Goal: Information Seeking & Learning: Learn about a topic

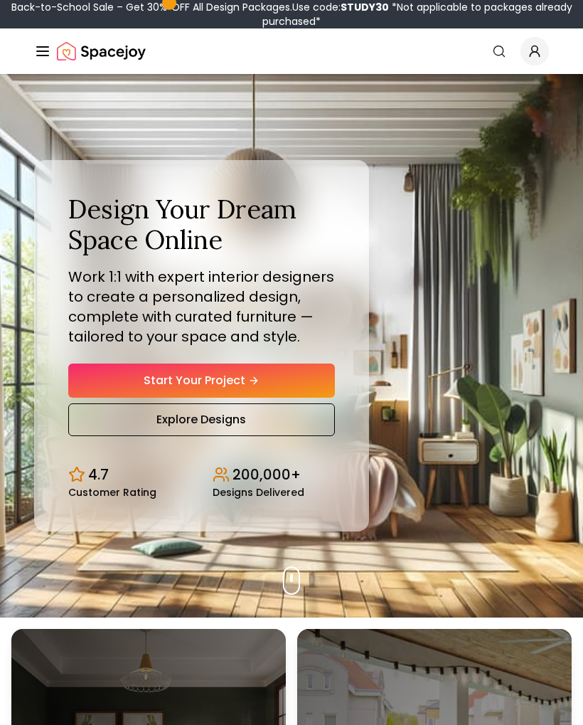
click at [120, 395] on link "Start Your Project" at bounding box center [201, 381] width 267 height 34
click at [195, 372] on link "Start Your Project" at bounding box center [201, 381] width 267 height 34
click at [97, 489] on small "Customer Rating" at bounding box center [112, 492] width 88 height 10
click at [184, 418] on link "Explore Designs" at bounding box center [201, 419] width 267 height 33
click at [164, 385] on link "Start Your Project" at bounding box center [201, 381] width 267 height 34
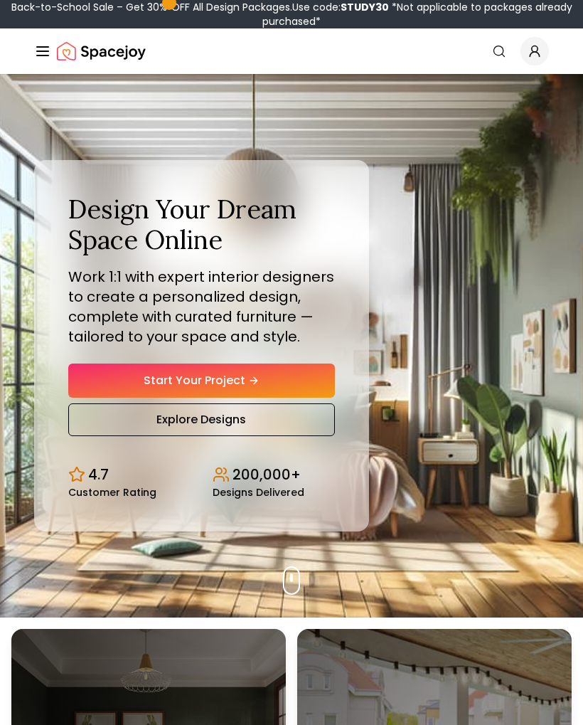
click at [166, 421] on link "Explore Designs" at bounding box center [201, 419] width 267 height 33
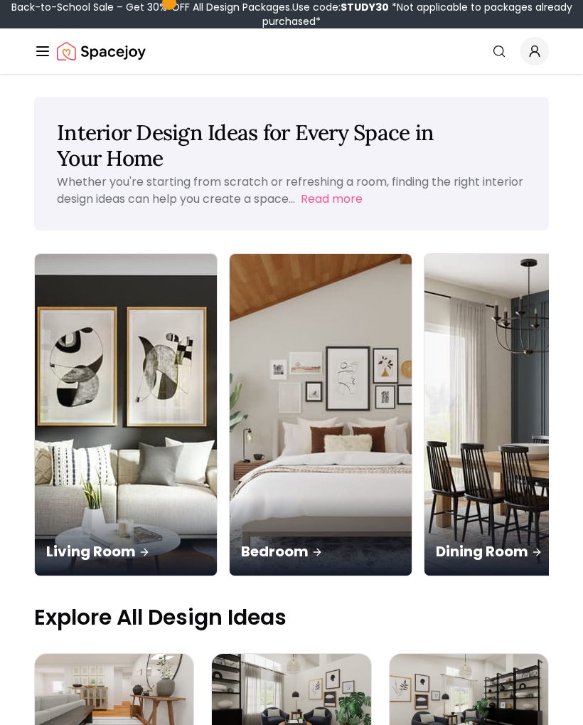
click at [73, 386] on img at bounding box center [126, 415] width 182 height 322
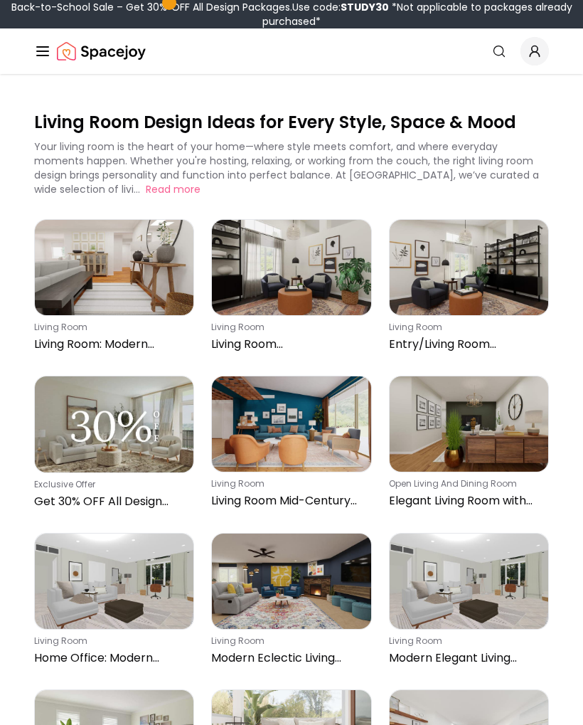
click at [92, 426] on img at bounding box center [114, 424] width 159 height 96
click at [272, 594] on img at bounding box center [291, 581] width 159 height 95
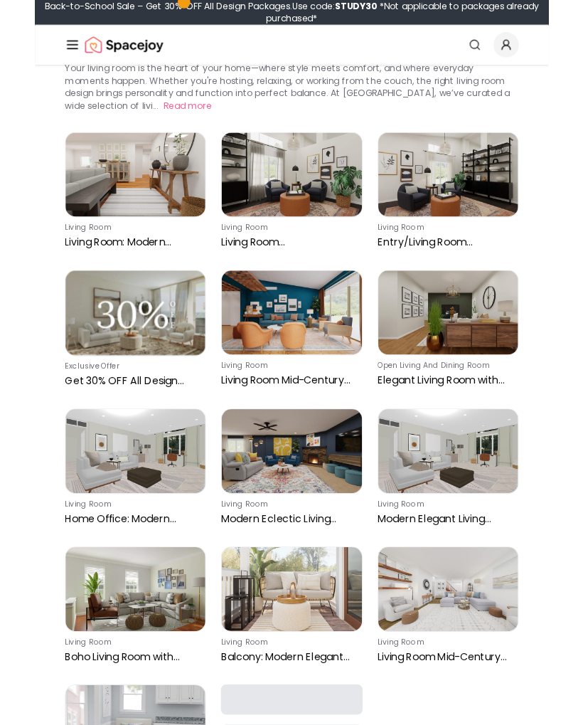
scroll to position [70, 0]
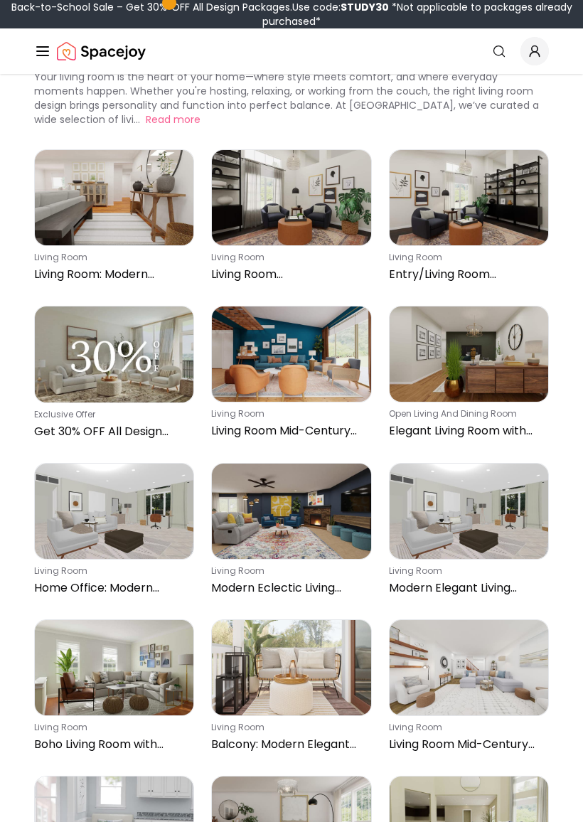
click at [92, 669] on img at bounding box center [114, 667] width 159 height 95
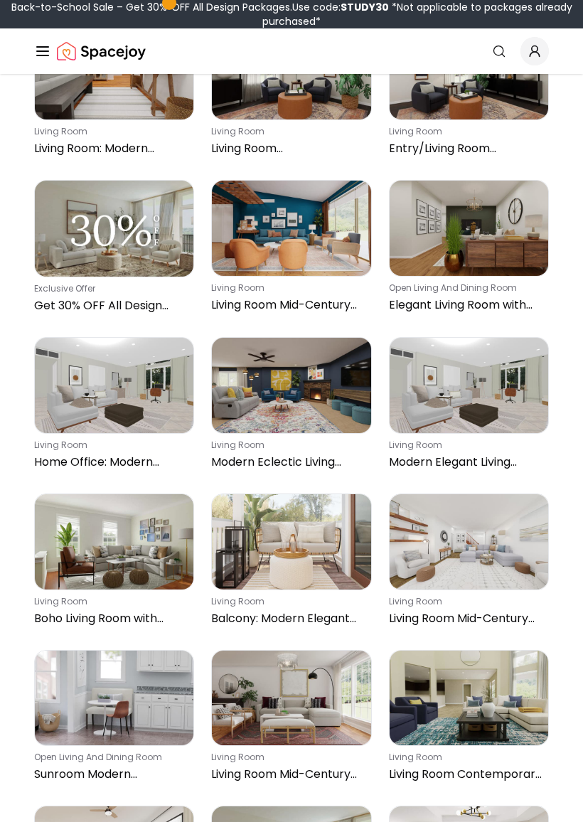
scroll to position [196, 0]
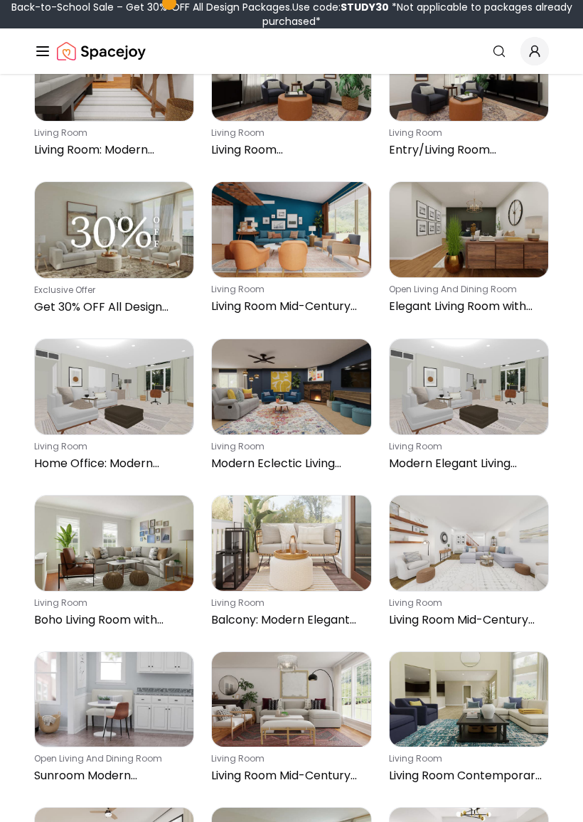
click at [445, 715] on img at bounding box center [469, 699] width 159 height 95
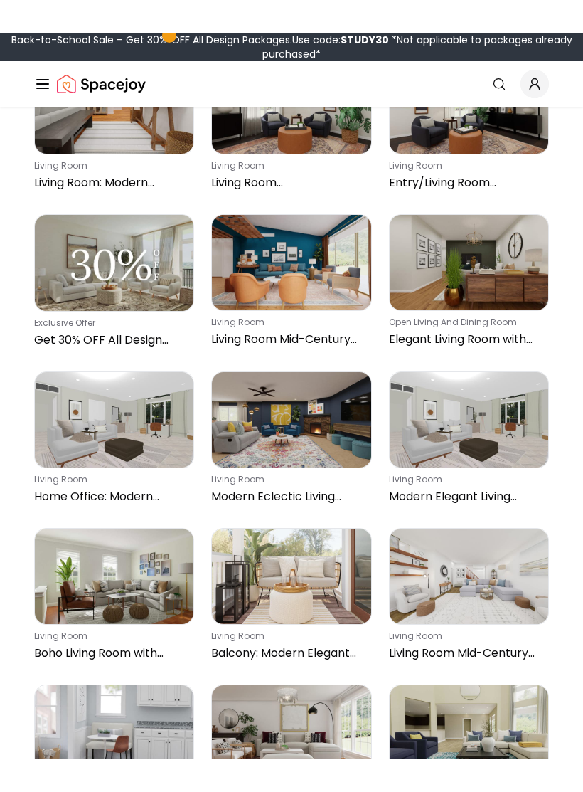
scroll to position [234, 0]
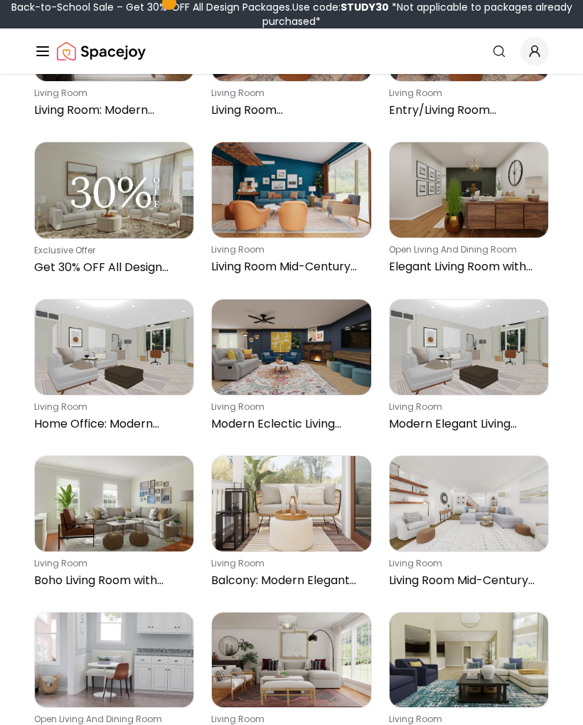
click at [457, 665] on img at bounding box center [469, 660] width 159 height 95
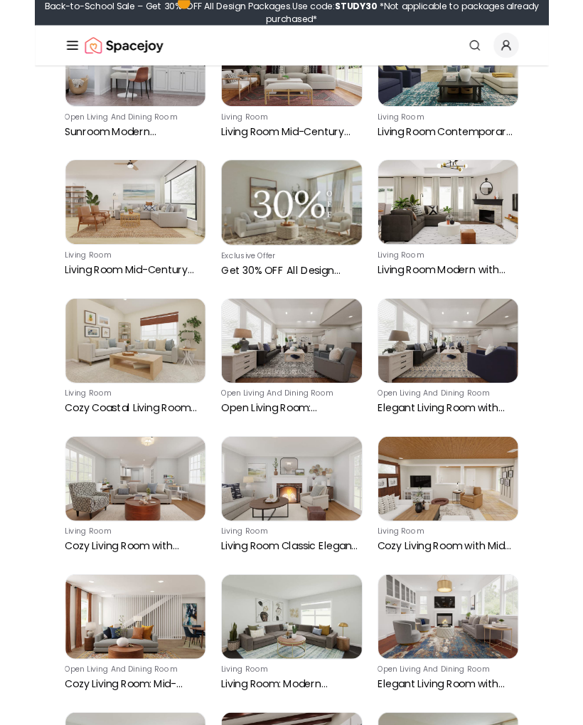
scroll to position [820, 0]
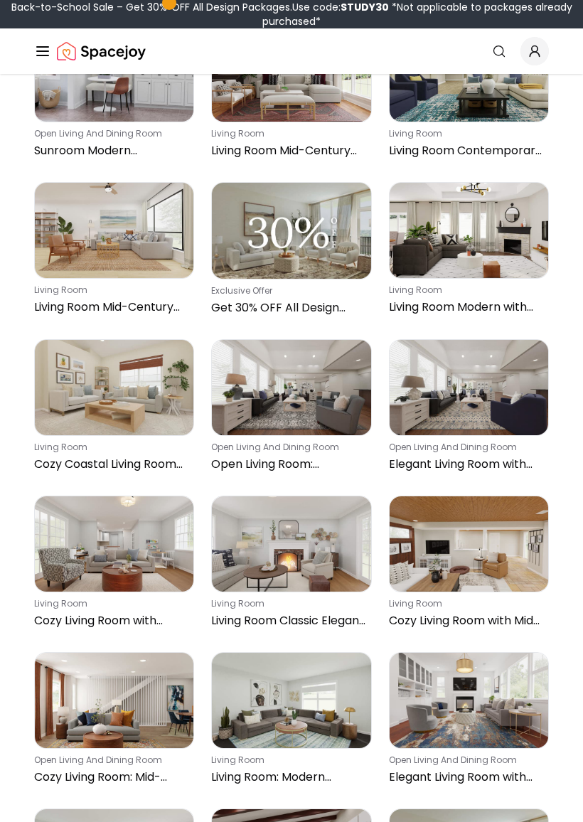
click at [90, 571] on img at bounding box center [114, 544] width 159 height 95
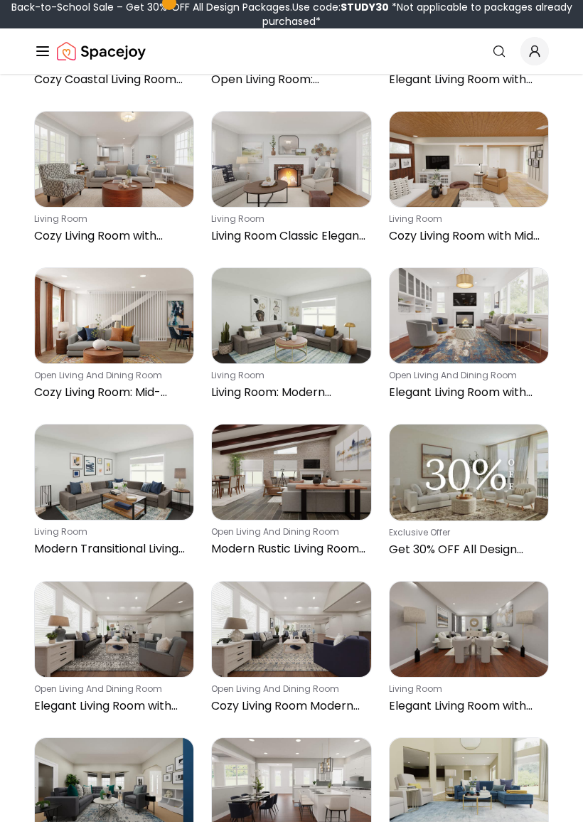
scroll to position [1206, 0]
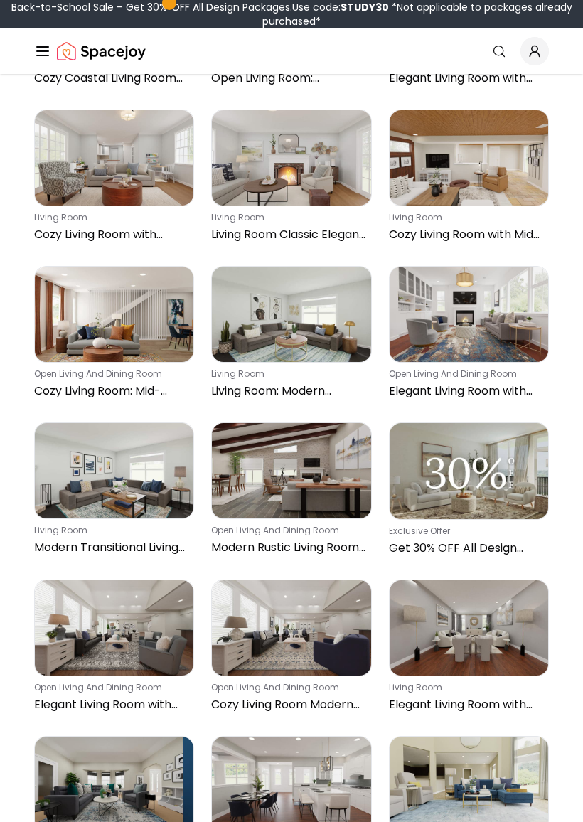
click at [105, 476] on img at bounding box center [114, 470] width 159 height 95
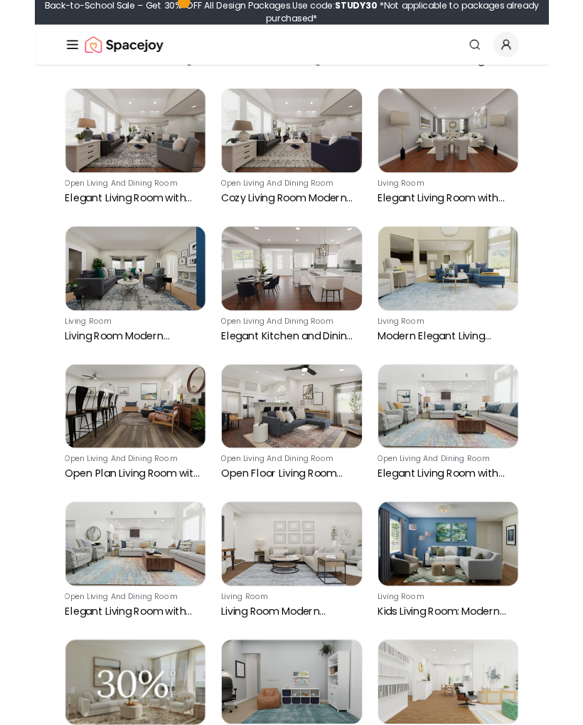
scroll to position [1687, 0]
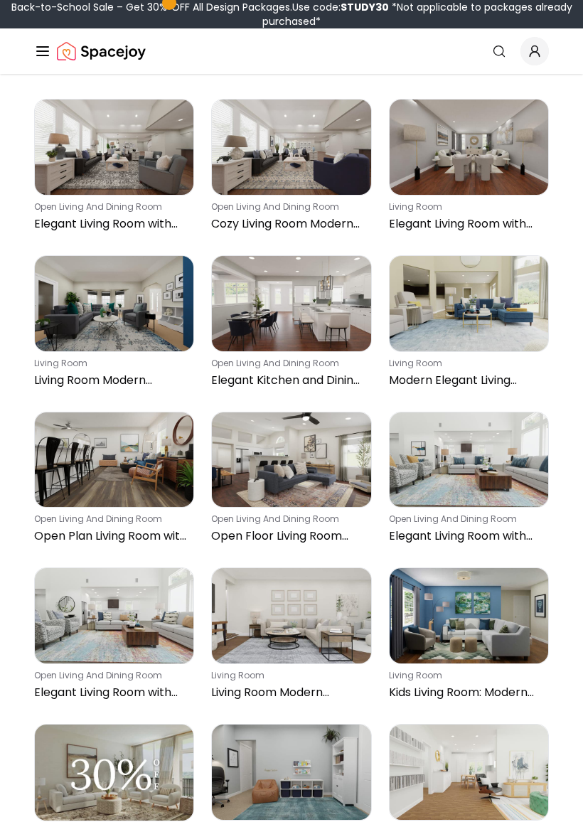
click at [60, 624] on img at bounding box center [114, 615] width 159 height 95
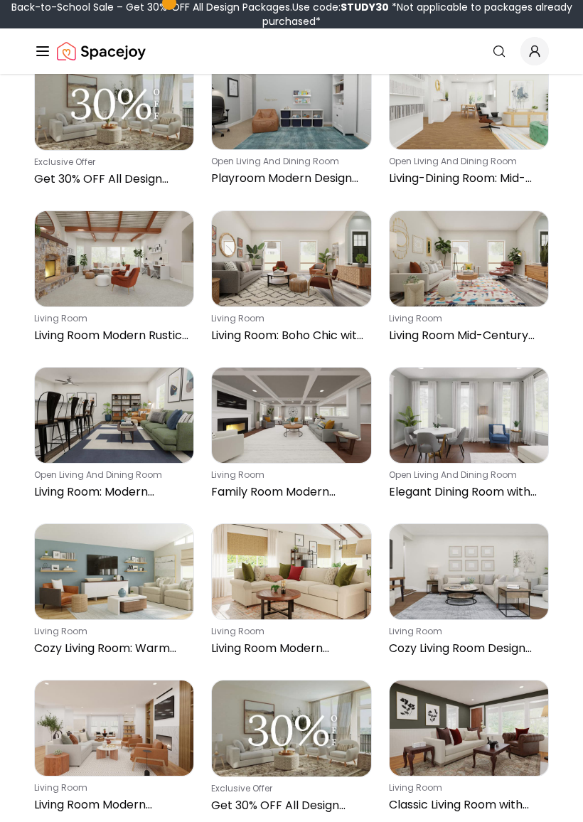
scroll to position [2358, 0]
click at [85, 589] on img at bounding box center [114, 571] width 159 height 95
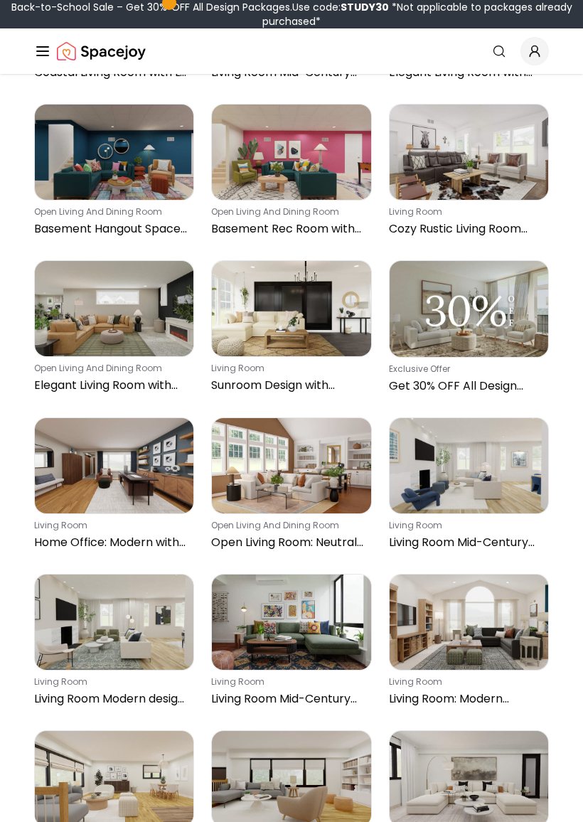
scroll to position [3405, 0]
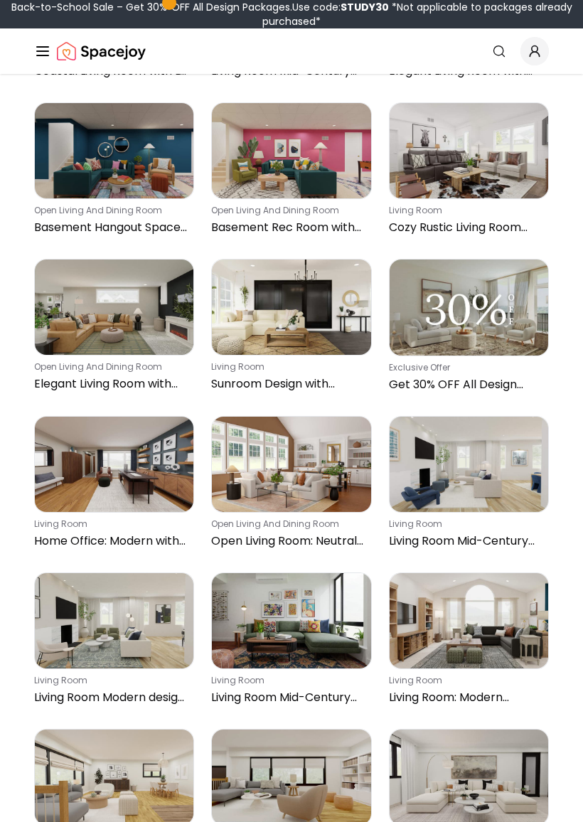
click at [245, 630] on img at bounding box center [291, 620] width 159 height 95
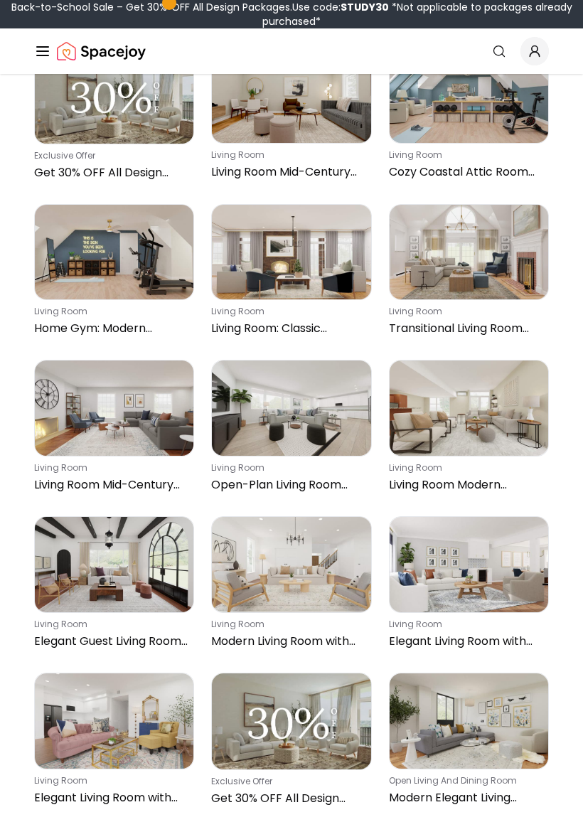
scroll to position [4399, 0]
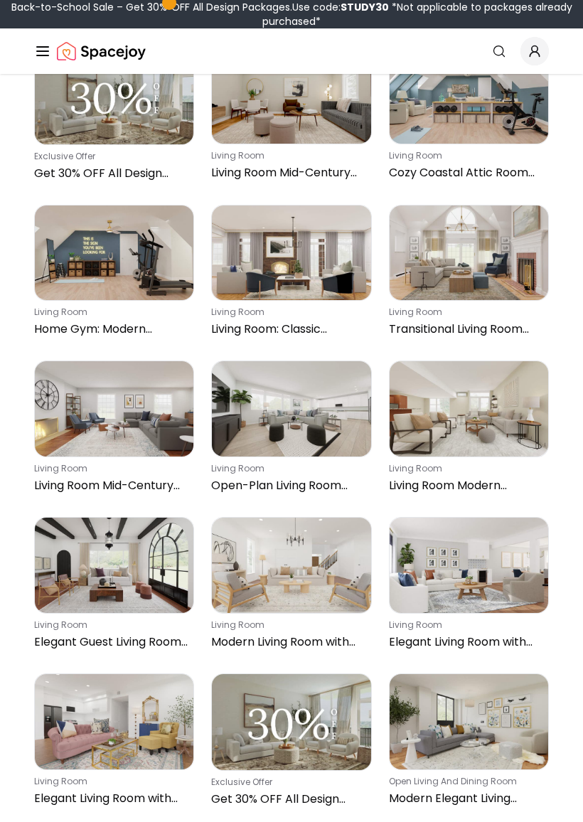
click at [77, 569] on img at bounding box center [114, 565] width 159 height 95
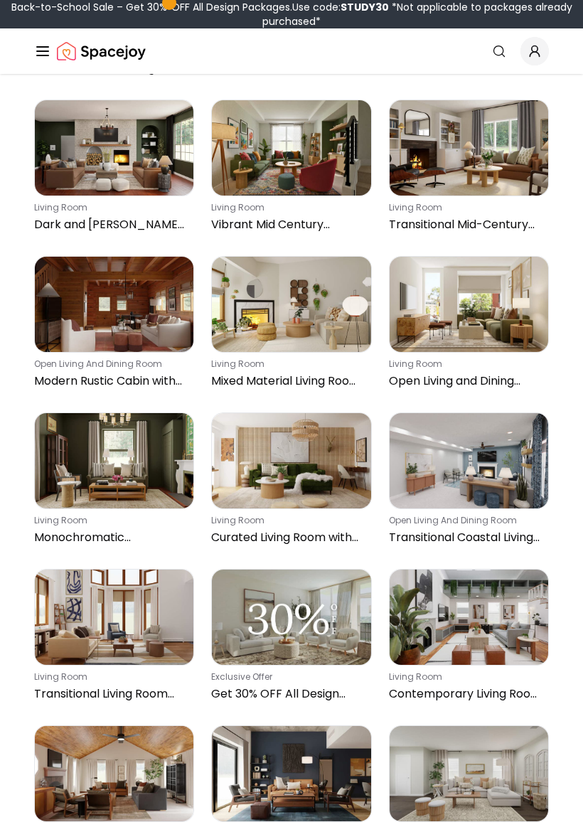
scroll to position [6540, 0]
click at [89, 461] on img at bounding box center [114, 460] width 159 height 95
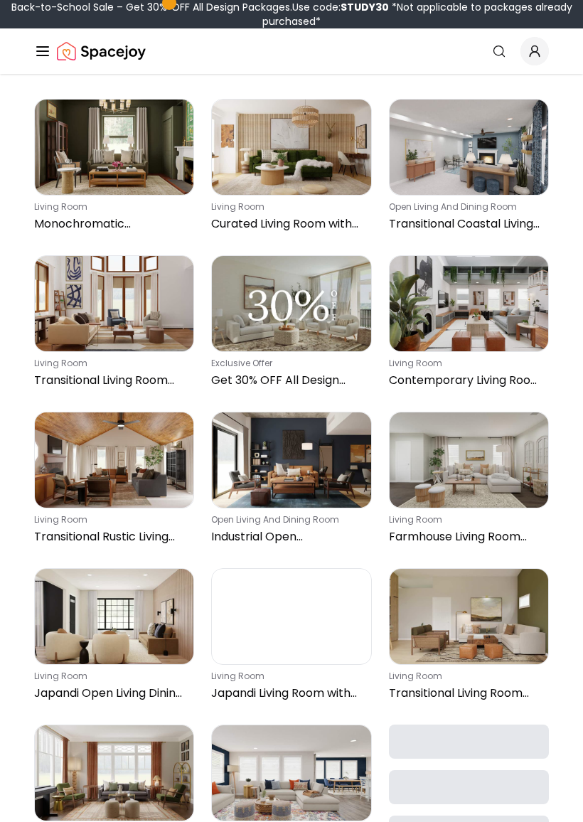
scroll to position [6859, 0]
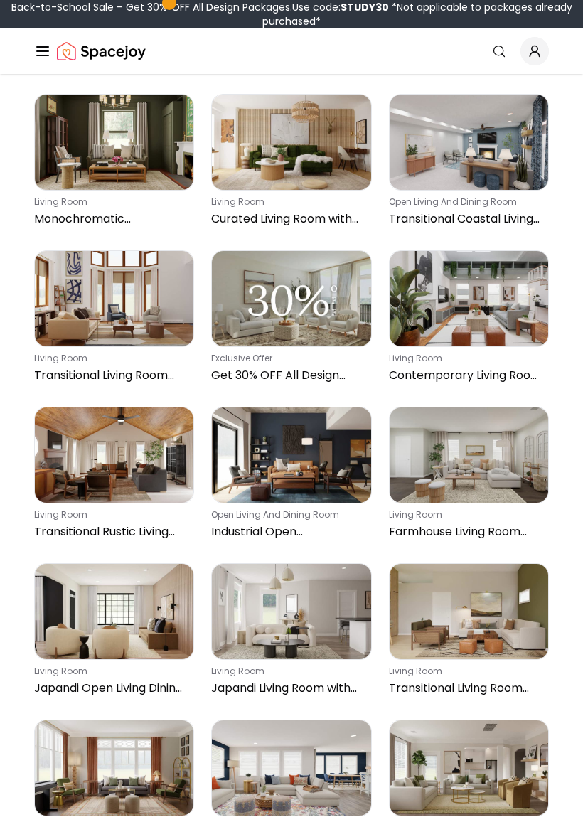
click at [259, 618] on img at bounding box center [291, 611] width 159 height 95
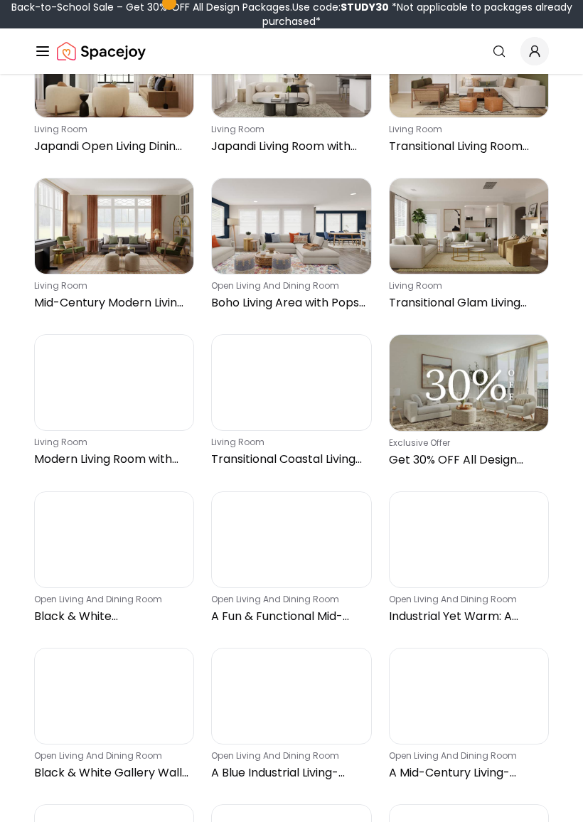
scroll to position [7401, 0]
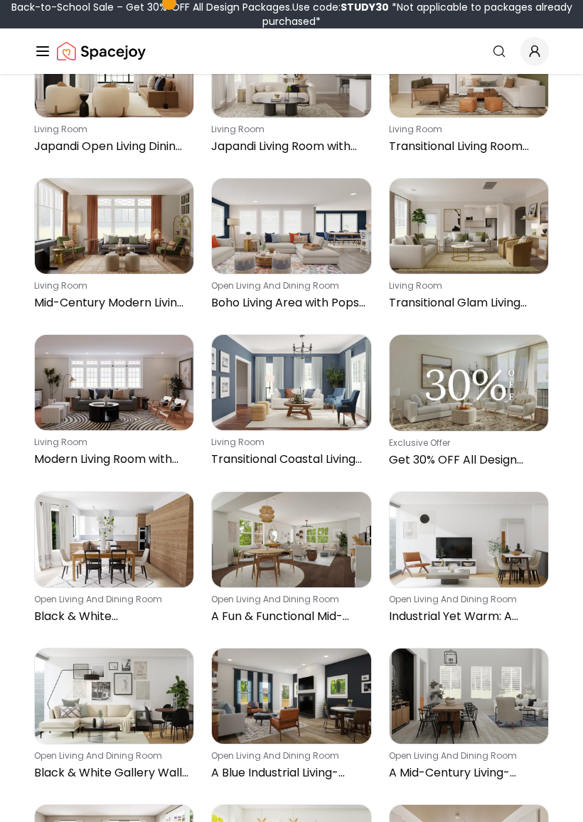
click at [461, 553] on img at bounding box center [469, 539] width 159 height 95
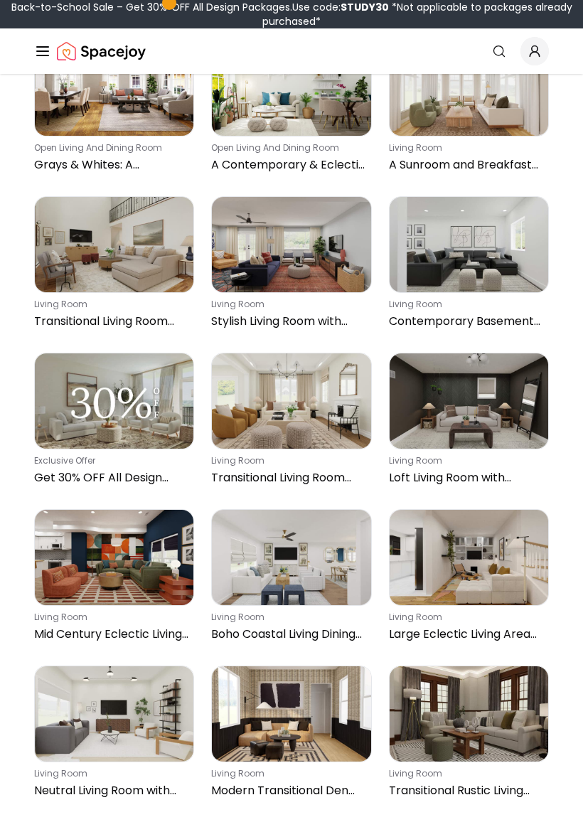
scroll to position [8166, 0]
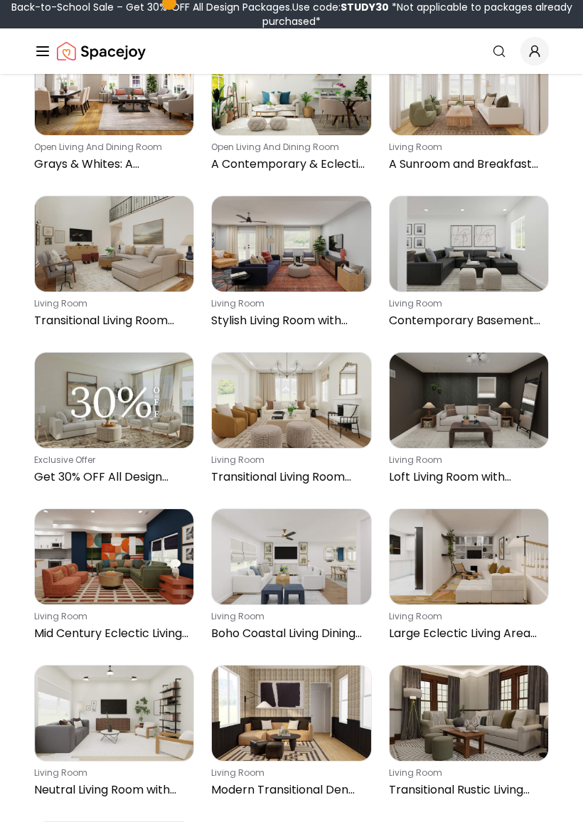
click at [269, 567] on img at bounding box center [291, 556] width 159 height 95
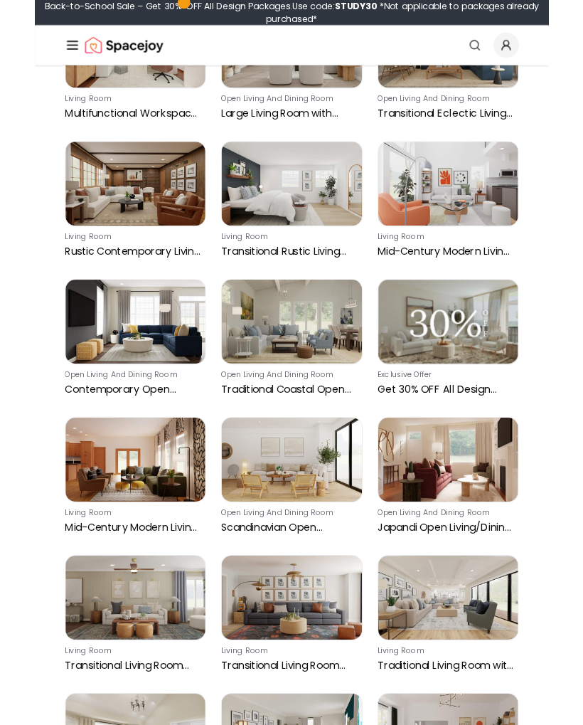
scroll to position [9455, 0]
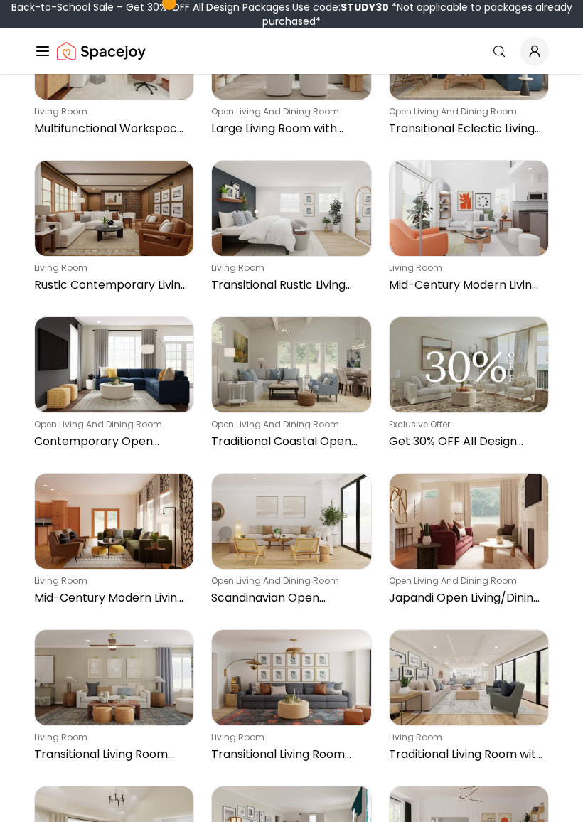
click at [265, 692] on img at bounding box center [291, 677] width 159 height 95
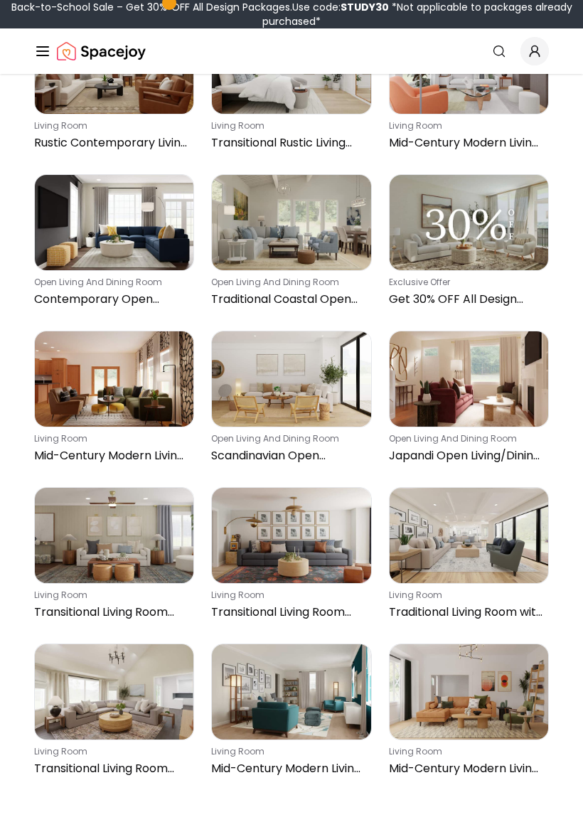
scroll to position [9598, 0]
click at [287, 563] on img at bounding box center [291, 535] width 159 height 95
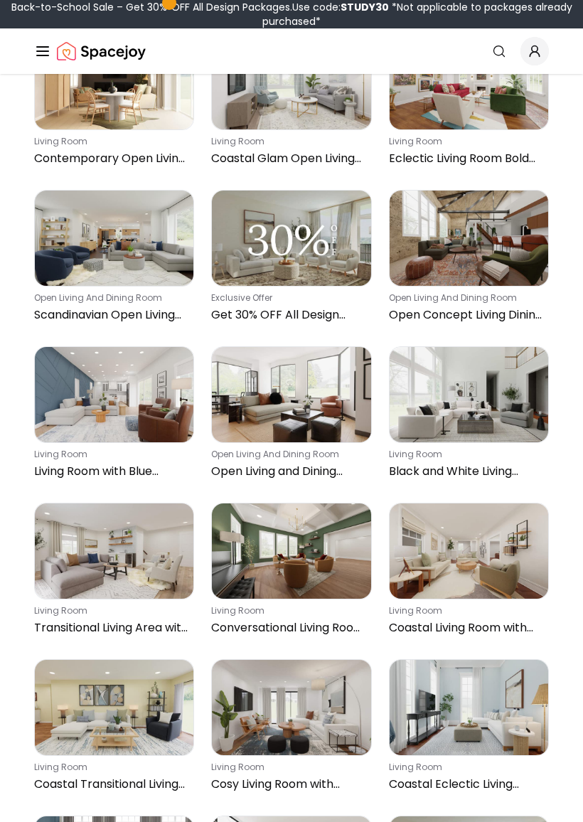
scroll to position [10991, 0]
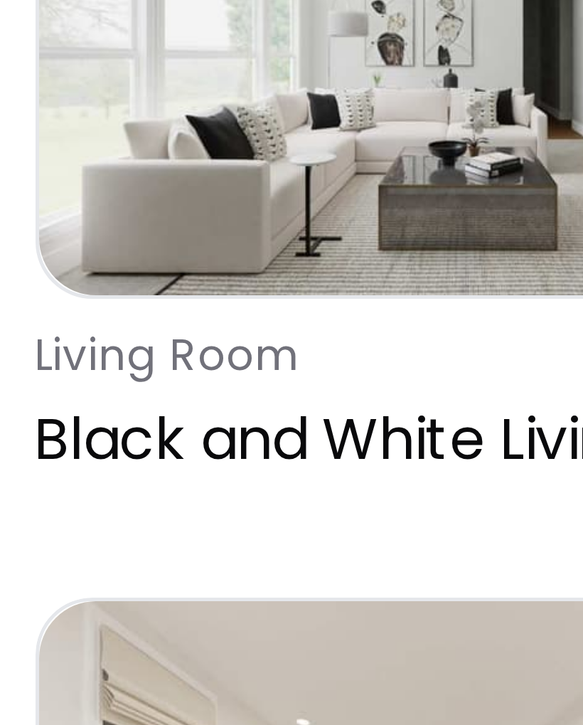
click at [390, 347] on img at bounding box center [469, 394] width 159 height 95
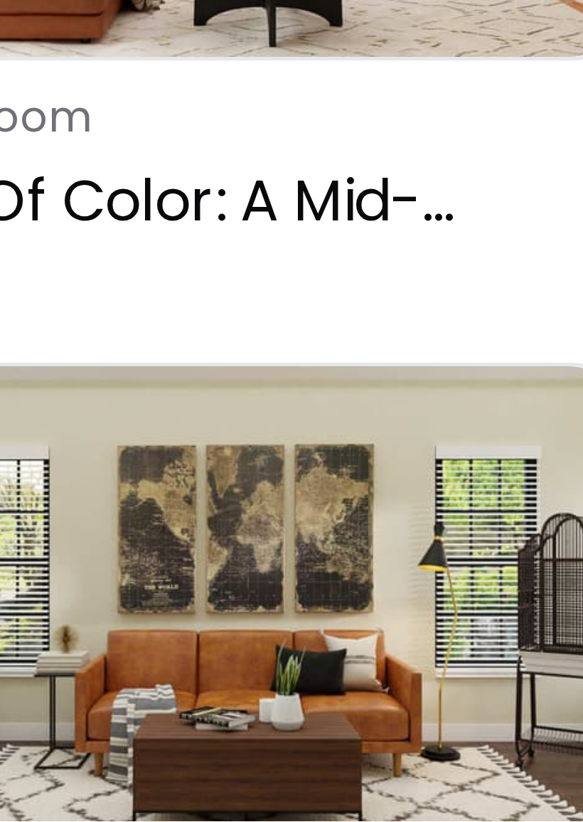
scroll to position [18125, 0]
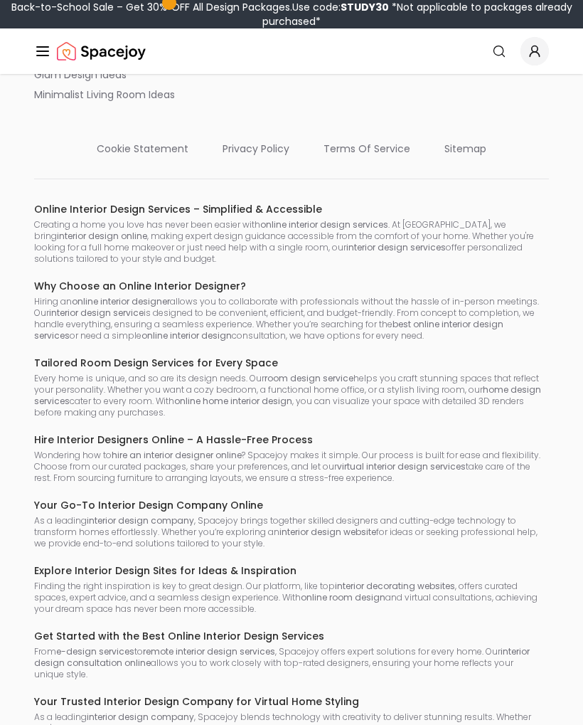
scroll to position [4143, 0]
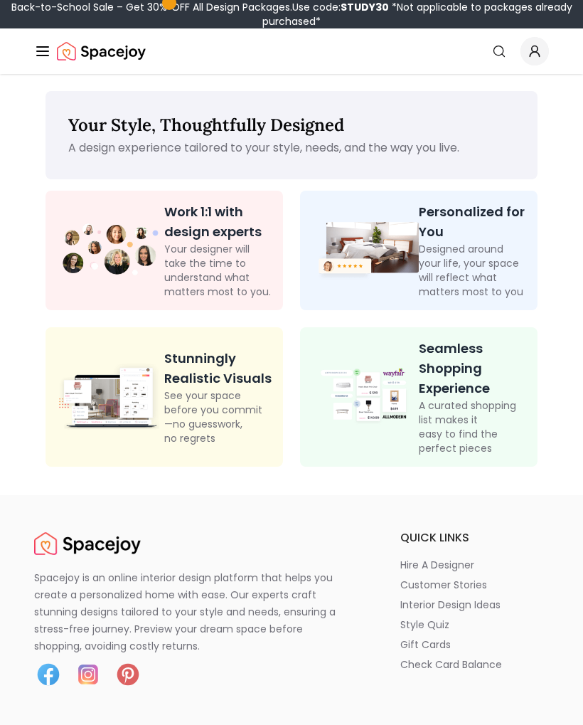
click at [371, 249] on img at bounding box center [365, 250] width 107 height 63
click at [91, 396] on img at bounding box center [110, 397] width 107 height 66
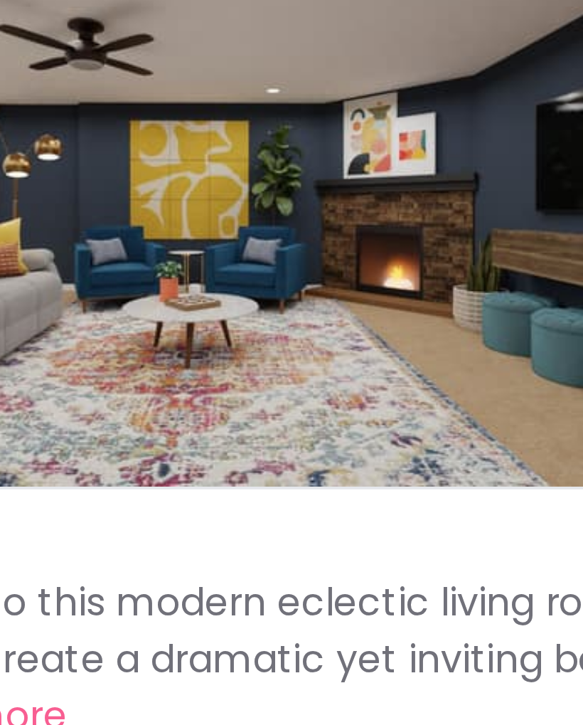
click at [46, 143] on div "Preview" at bounding box center [167, 216] width 243 height 147
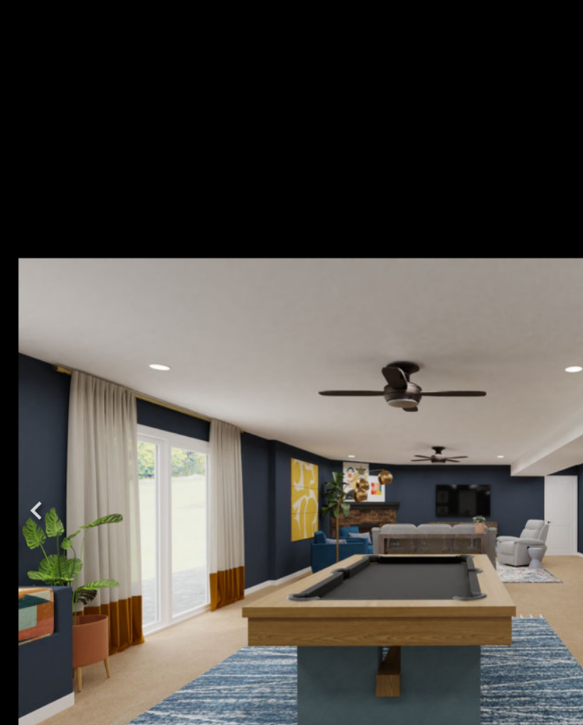
click at [98, 392] on img "4 of 5" at bounding box center [291, 320] width 561 height 316
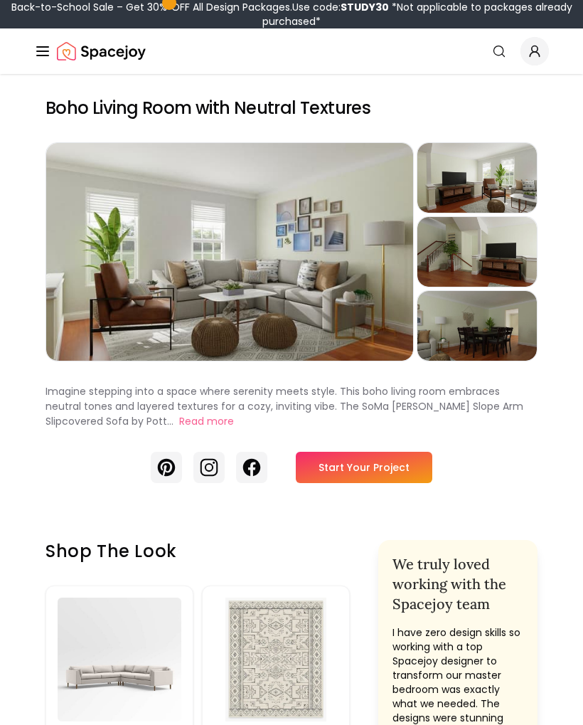
click at [230, 257] on div "Preview" at bounding box center [229, 252] width 367 height 218
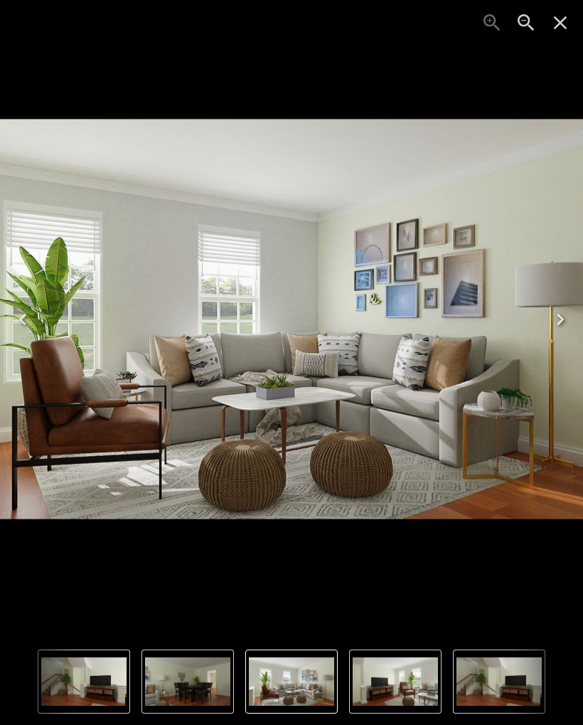
click at [68, 550] on div "1 of 4" at bounding box center [268, 319] width 711 height 781
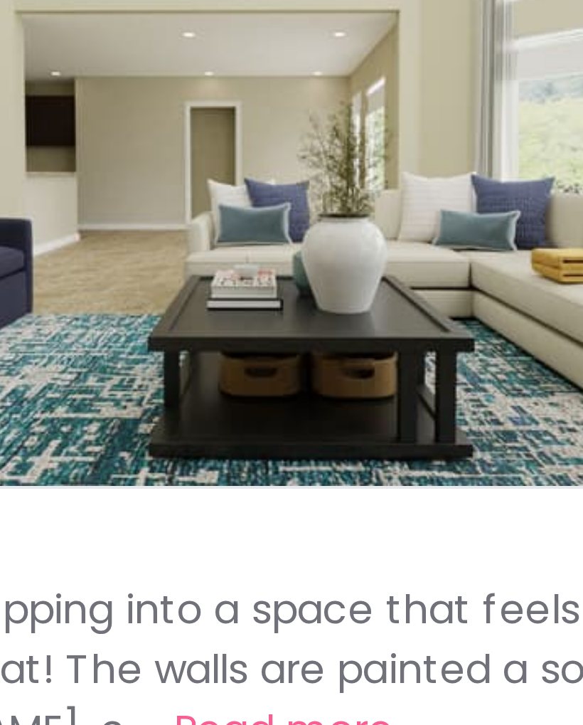
click at [46, 143] on div "Preview" at bounding box center [167, 216] width 243 height 147
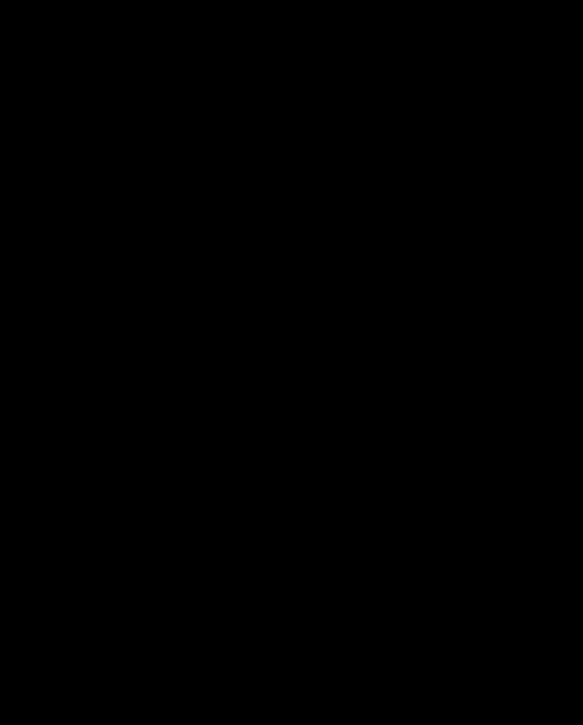
click at [51, 162] on img "1 of 5" at bounding box center [291, 320] width 561 height 316
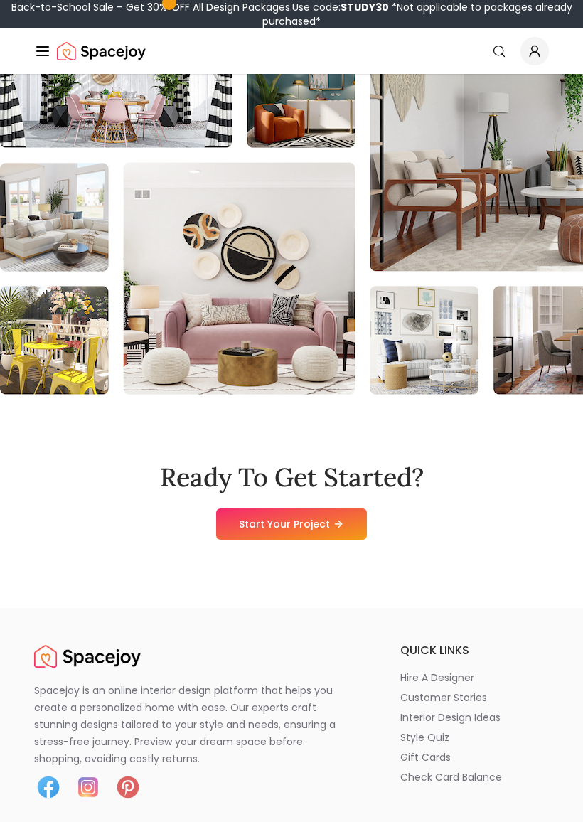
scroll to position [7573, 0]
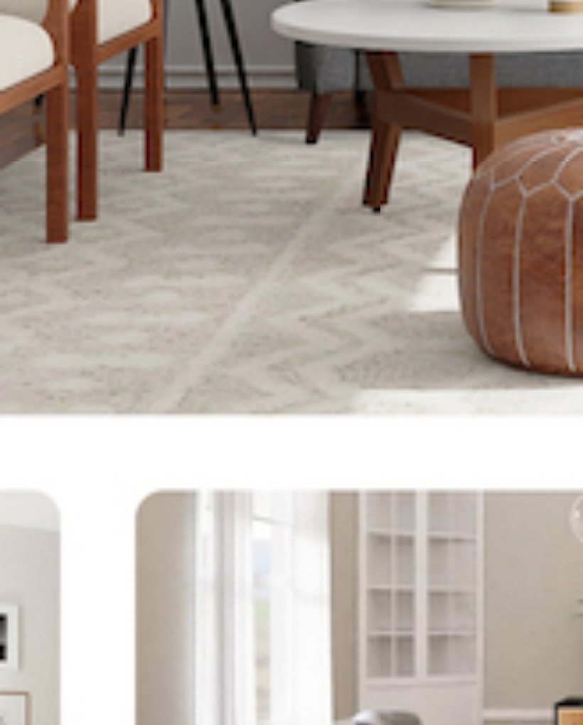
scroll to position [7588, 0]
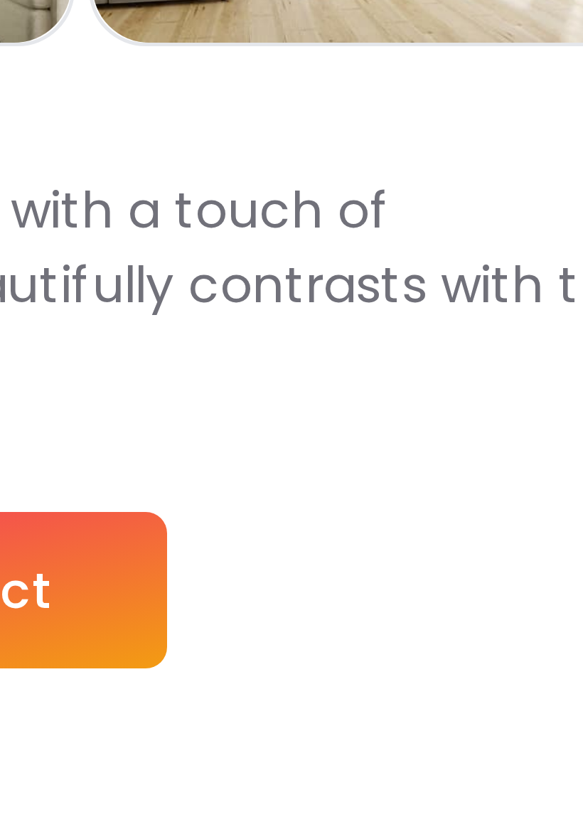
click at [296, 381] on link "Start Your Project" at bounding box center [364, 396] width 137 height 31
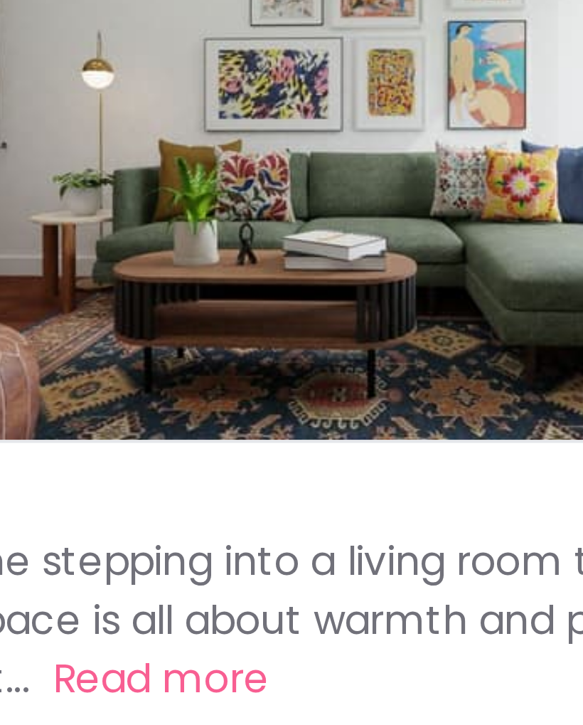
click at [46, 143] on div "Preview" at bounding box center [167, 216] width 243 height 147
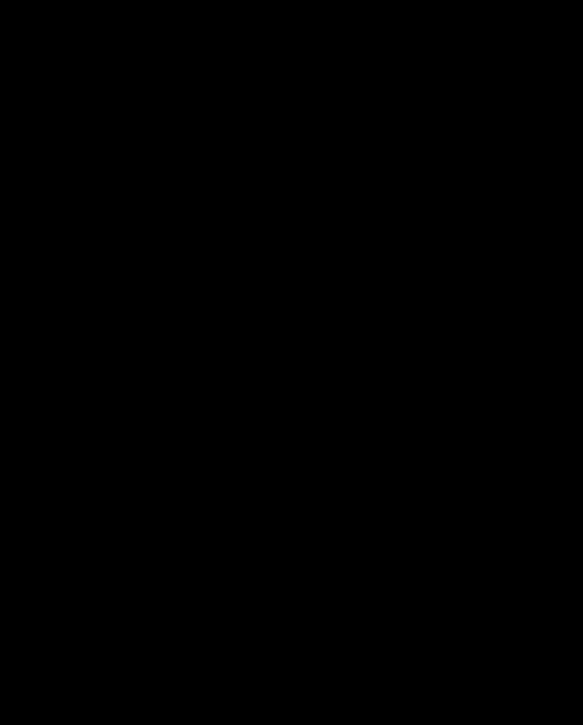
click at [32, 74] on div "1 of 5" at bounding box center [291, 318] width 561 height 615
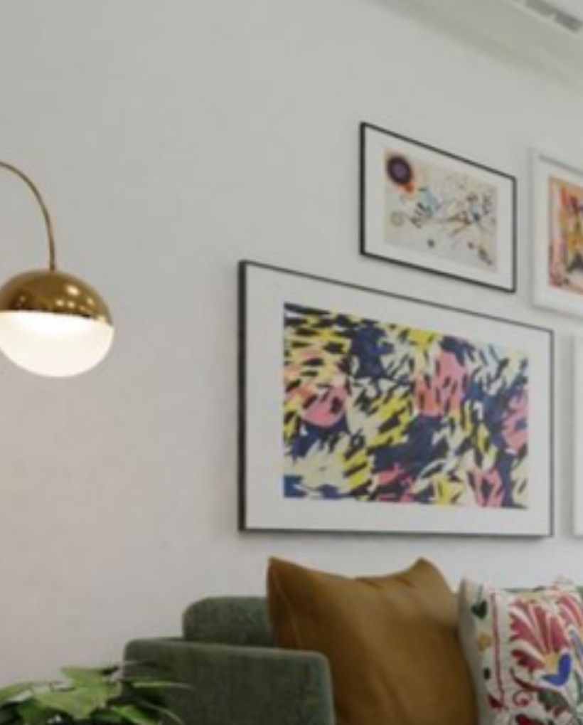
click at [57, 162] on img "2 of 5" at bounding box center [291, 320] width 561 height 316
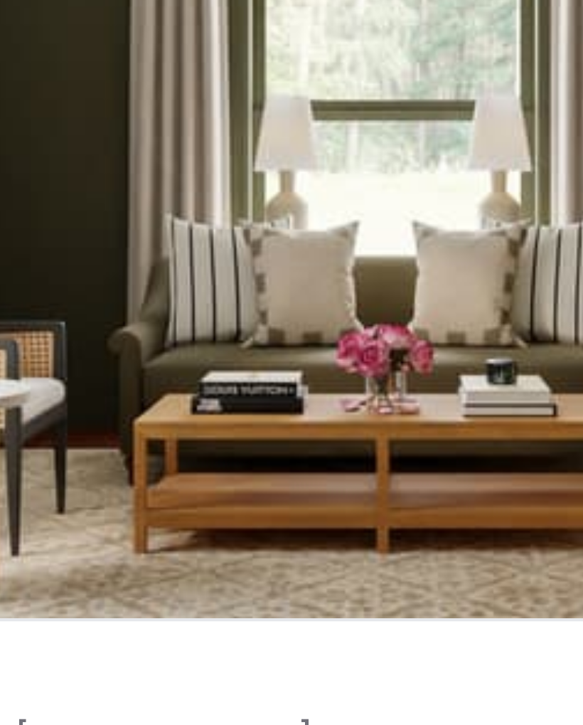
click at [46, 166] on div "Preview" at bounding box center [229, 275] width 367 height 218
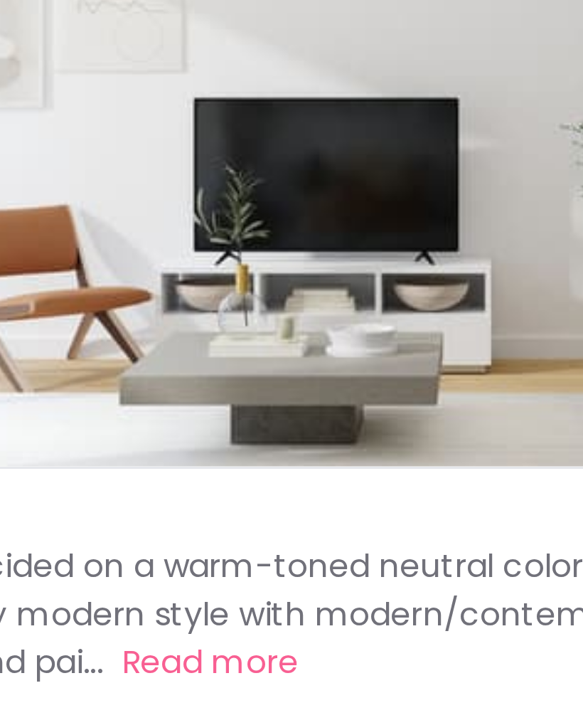
click at [46, 143] on div "Preview" at bounding box center [229, 252] width 367 height 218
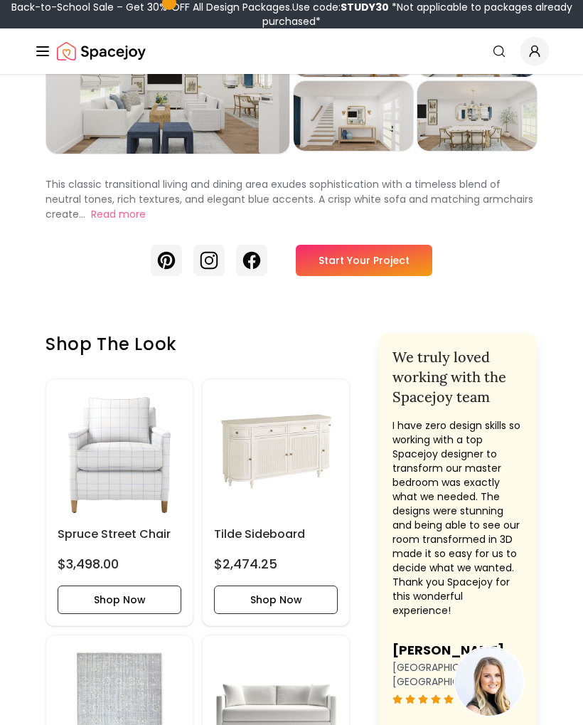
scroll to position [95, 0]
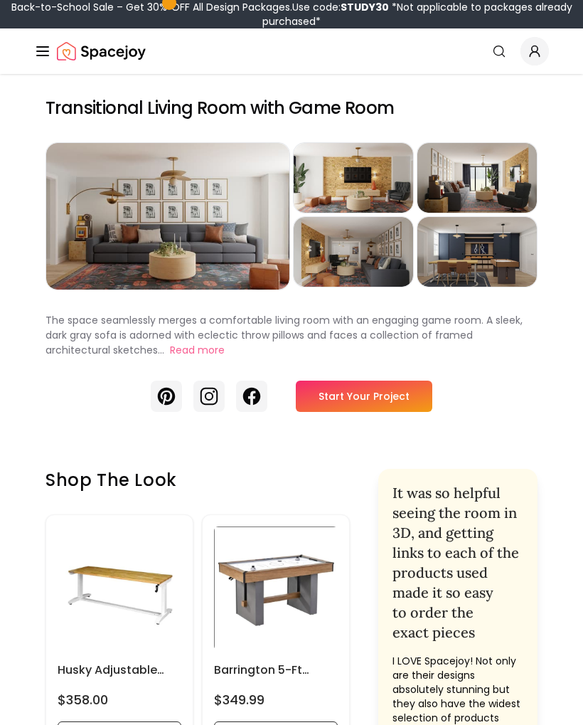
scroll to position [3, 0]
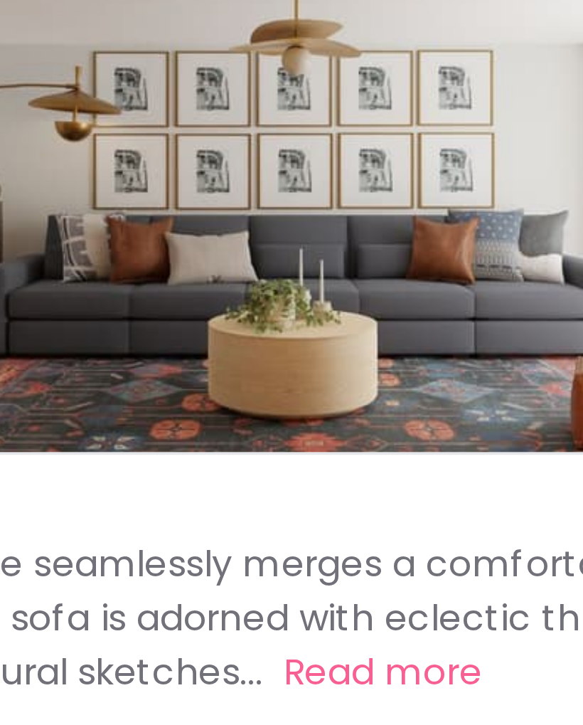
click at [47, 140] on div "Preview" at bounding box center [167, 213] width 243 height 147
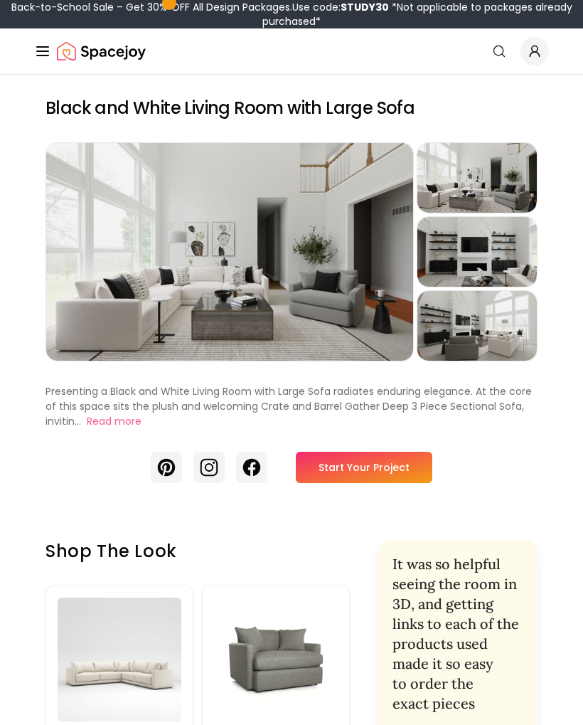
scroll to position [40, 31]
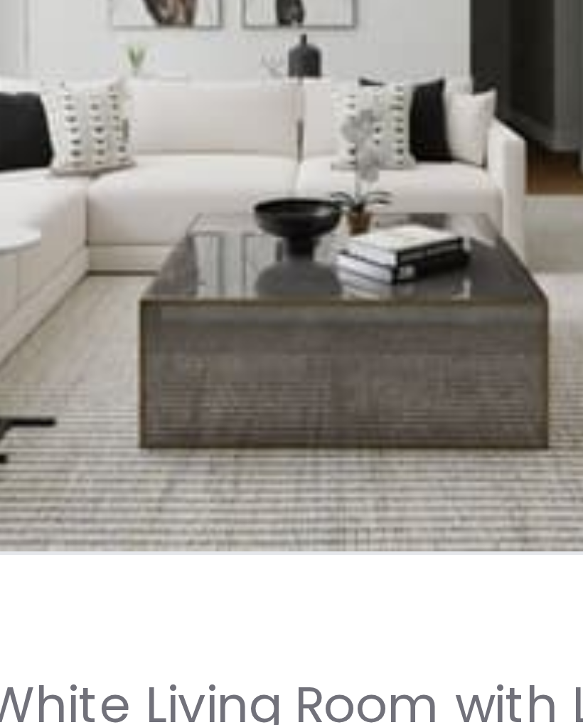
click at [51, 103] on div "Preview" at bounding box center [229, 212] width 367 height 218
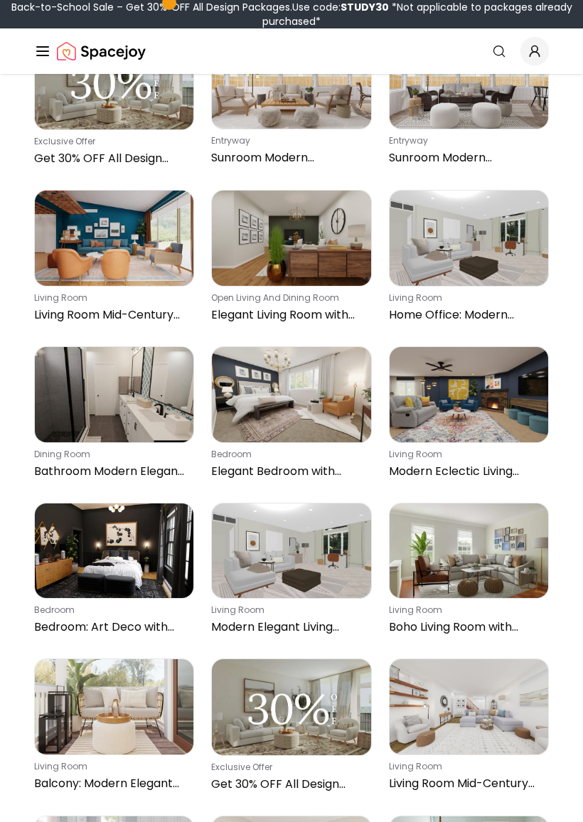
scroll to position [773, 0]
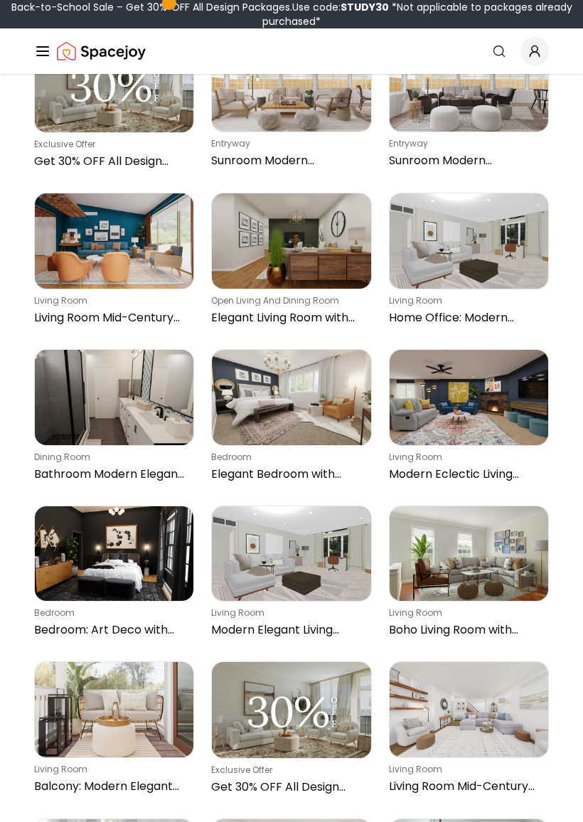
click at [283, 507] on img at bounding box center [291, 554] width 159 height 95
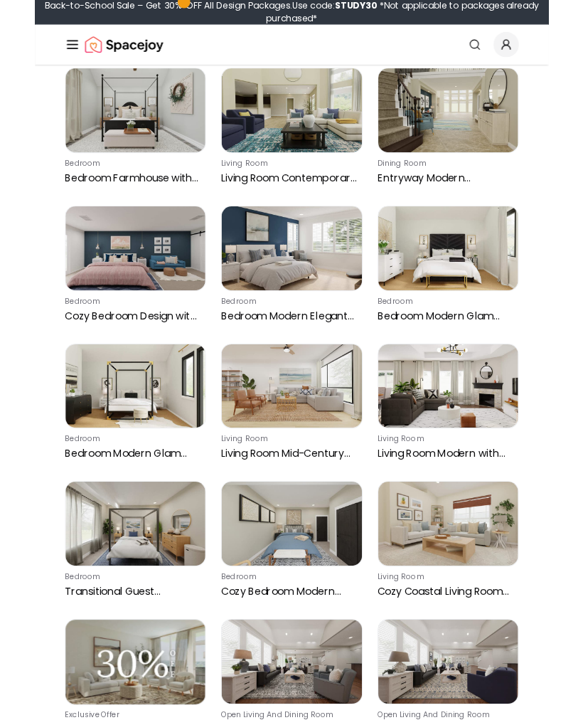
scroll to position [2143, 0]
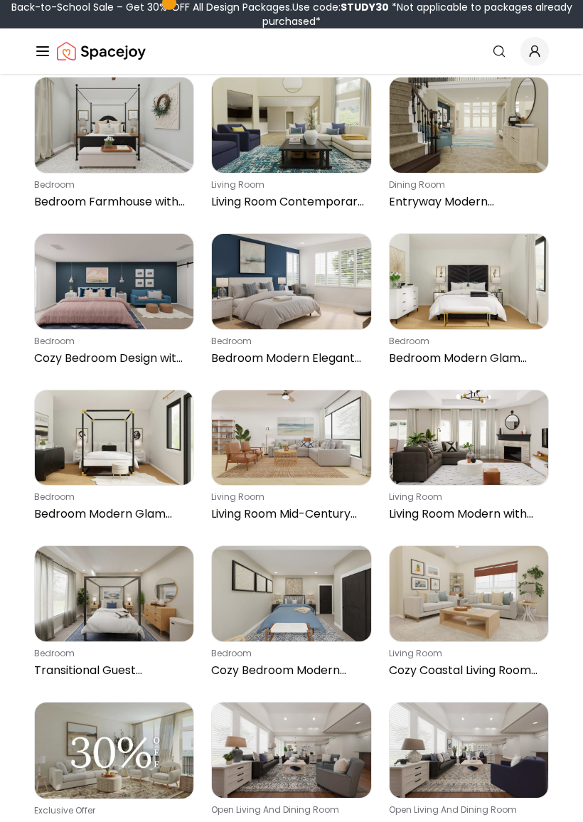
click at [446, 546] on img at bounding box center [469, 593] width 159 height 95
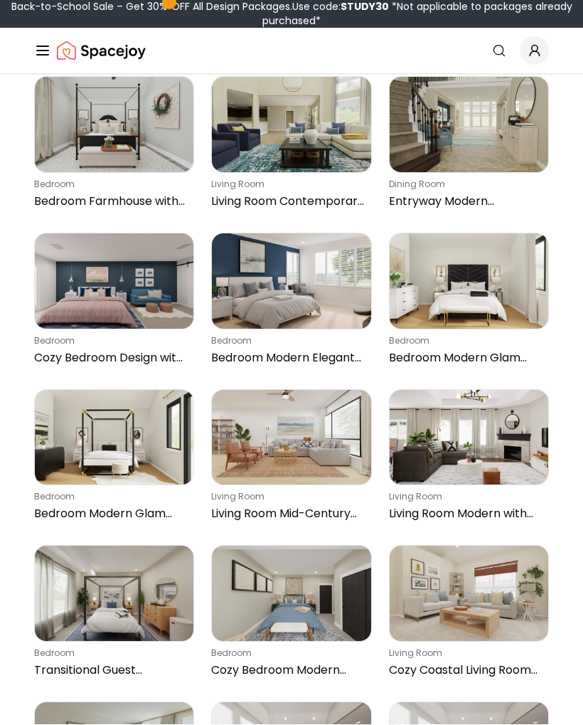
scroll to position [2183, 0]
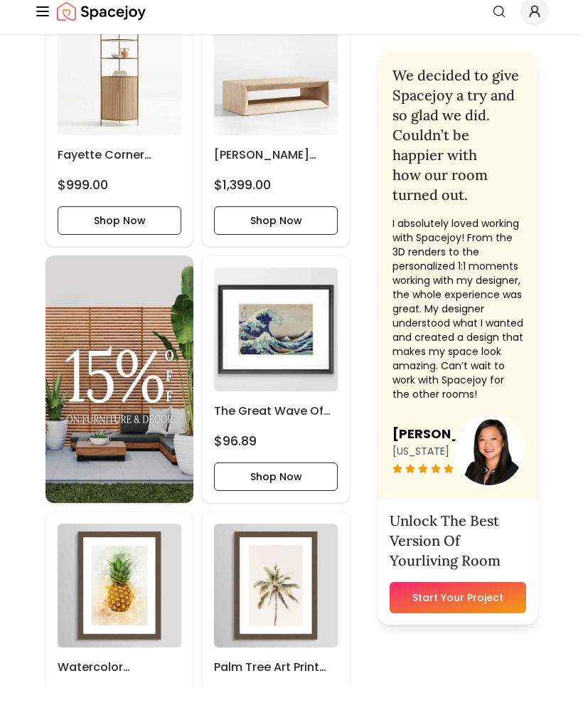
scroll to position [1355, 0]
